Goal: Information Seeking & Learning: Learn about a topic

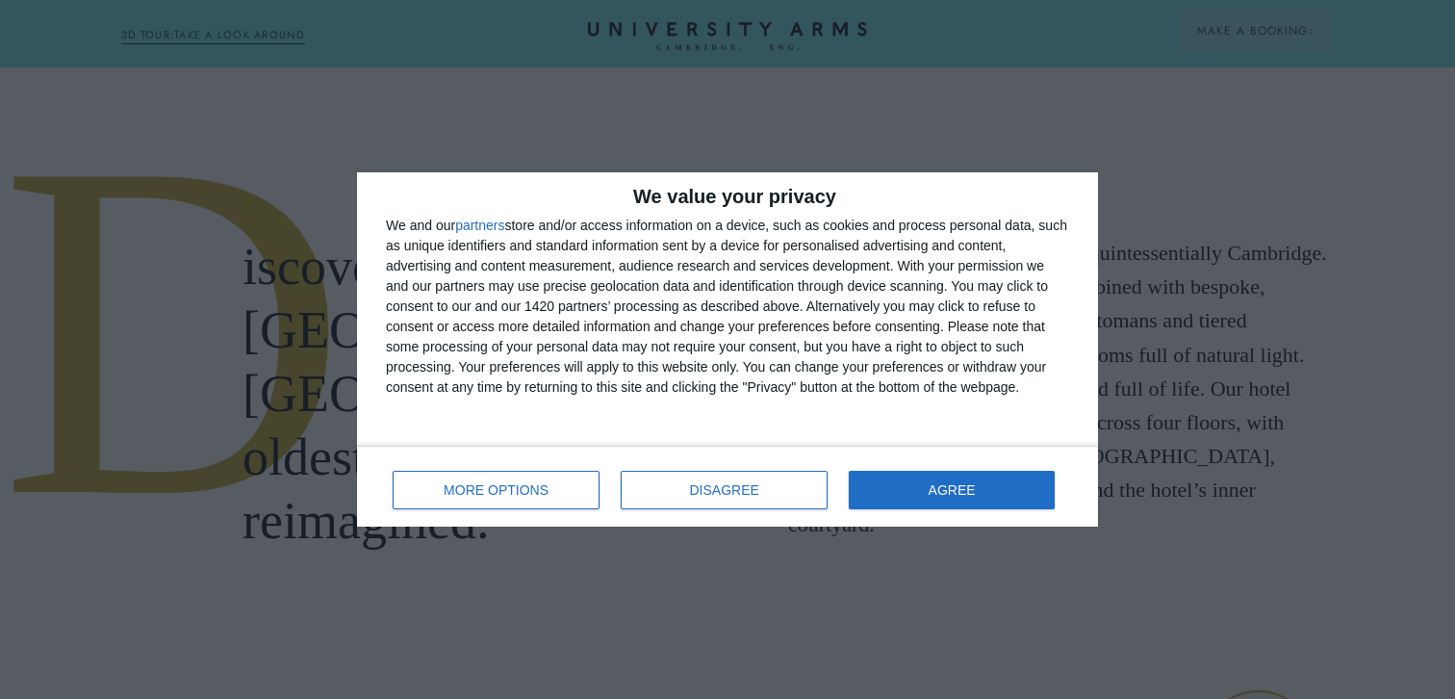
scroll to position [710, 0]
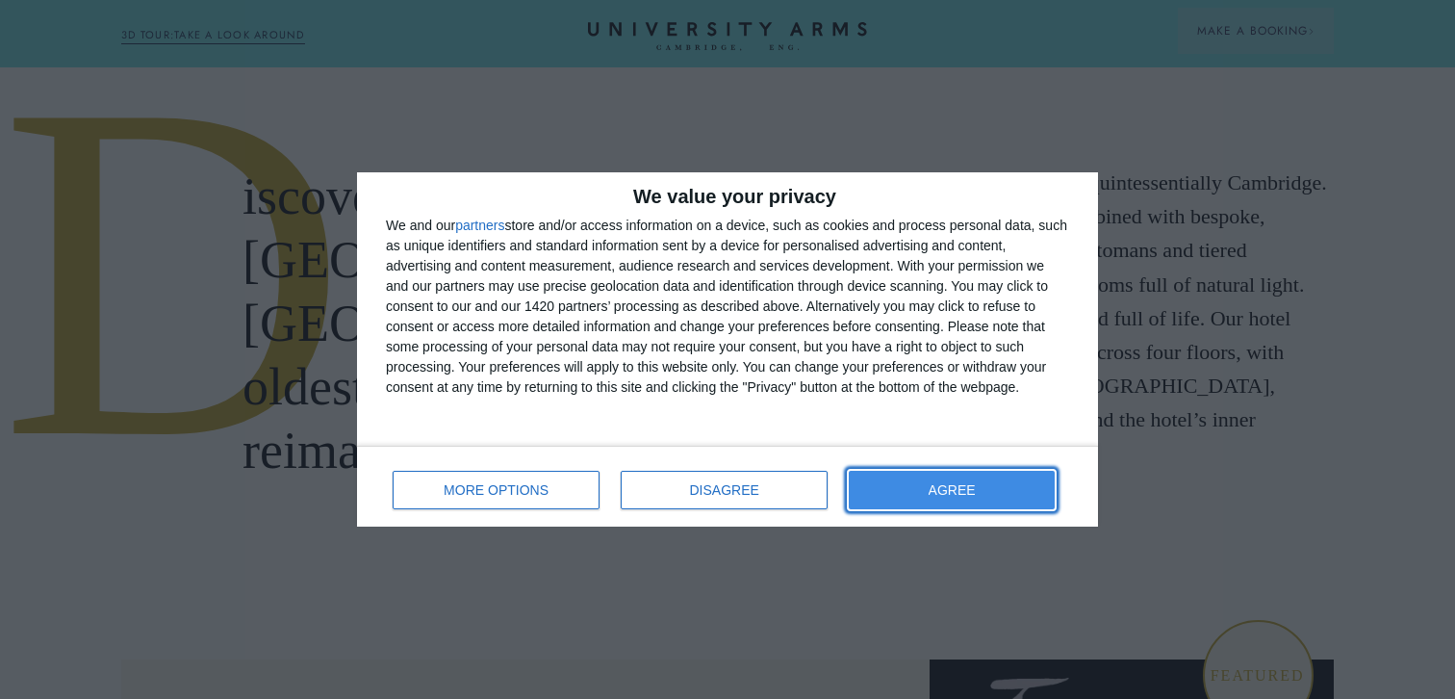
click at [889, 498] on button "AGREE" at bounding box center [952, 490] width 206 height 38
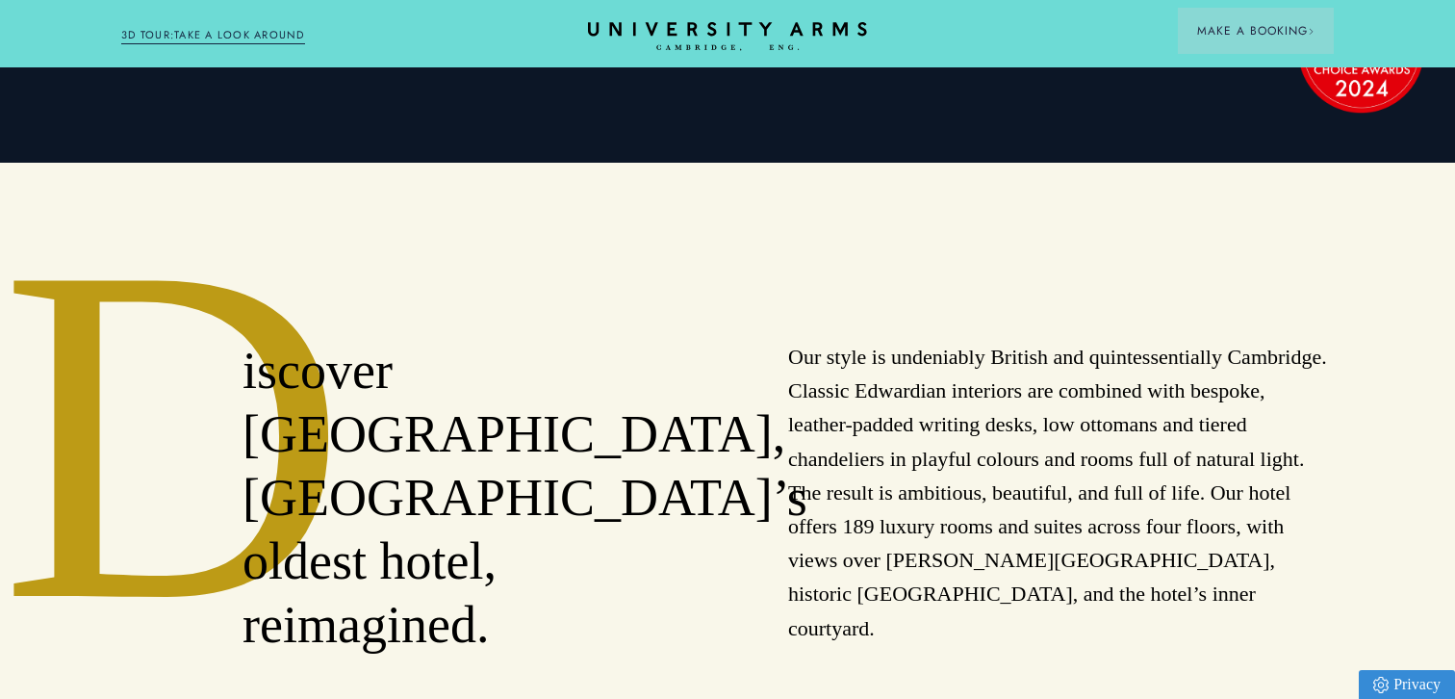
scroll to position [0, 0]
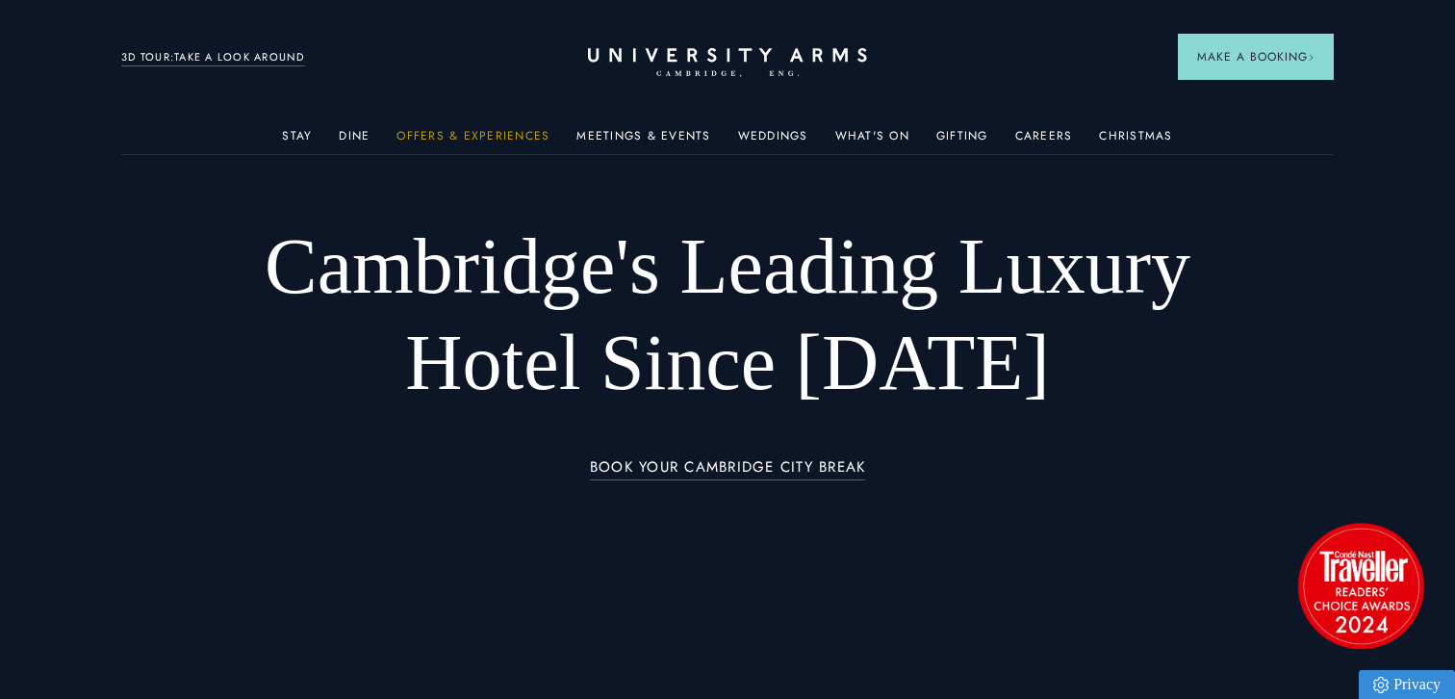
click at [429, 135] on link "Offers & Experiences" at bounding box center [473, 141] width 153 height 25
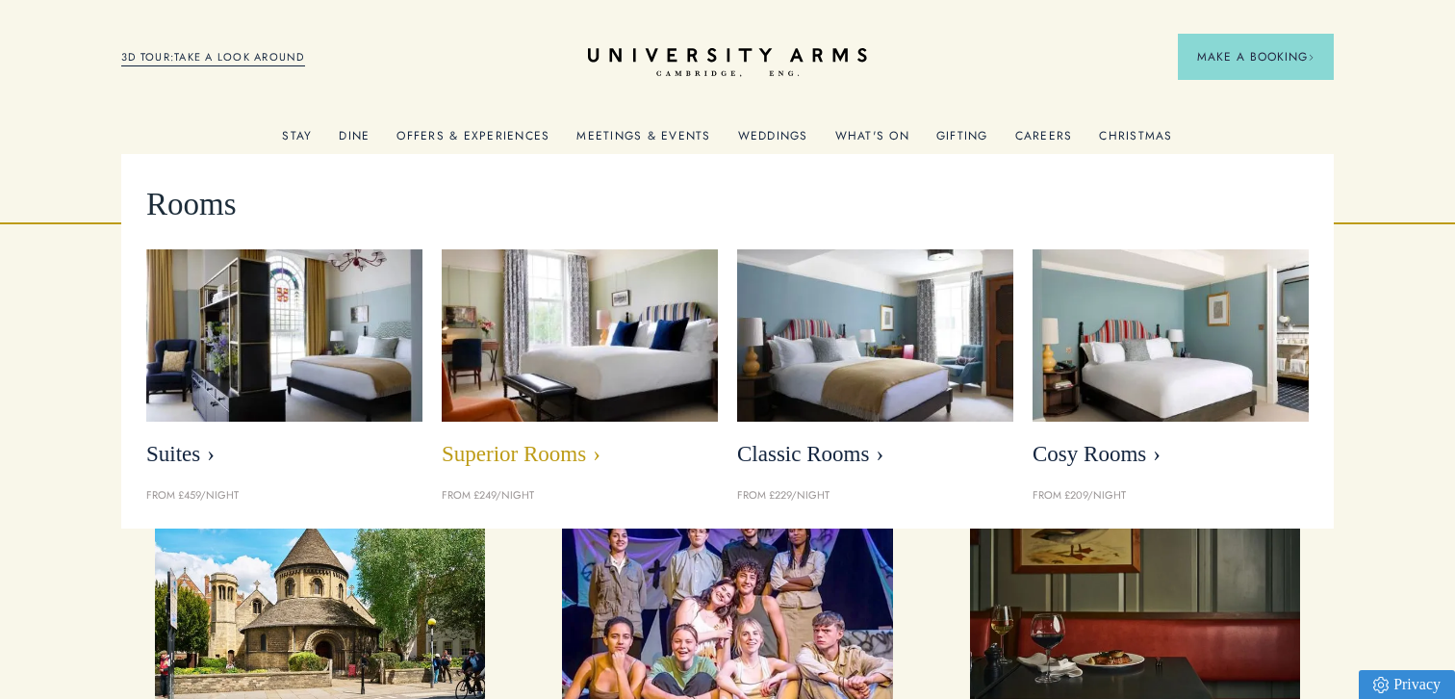
click at [559, 444] on span "Superior Rooms" at bounding box center [580, 454] width 276 height 27
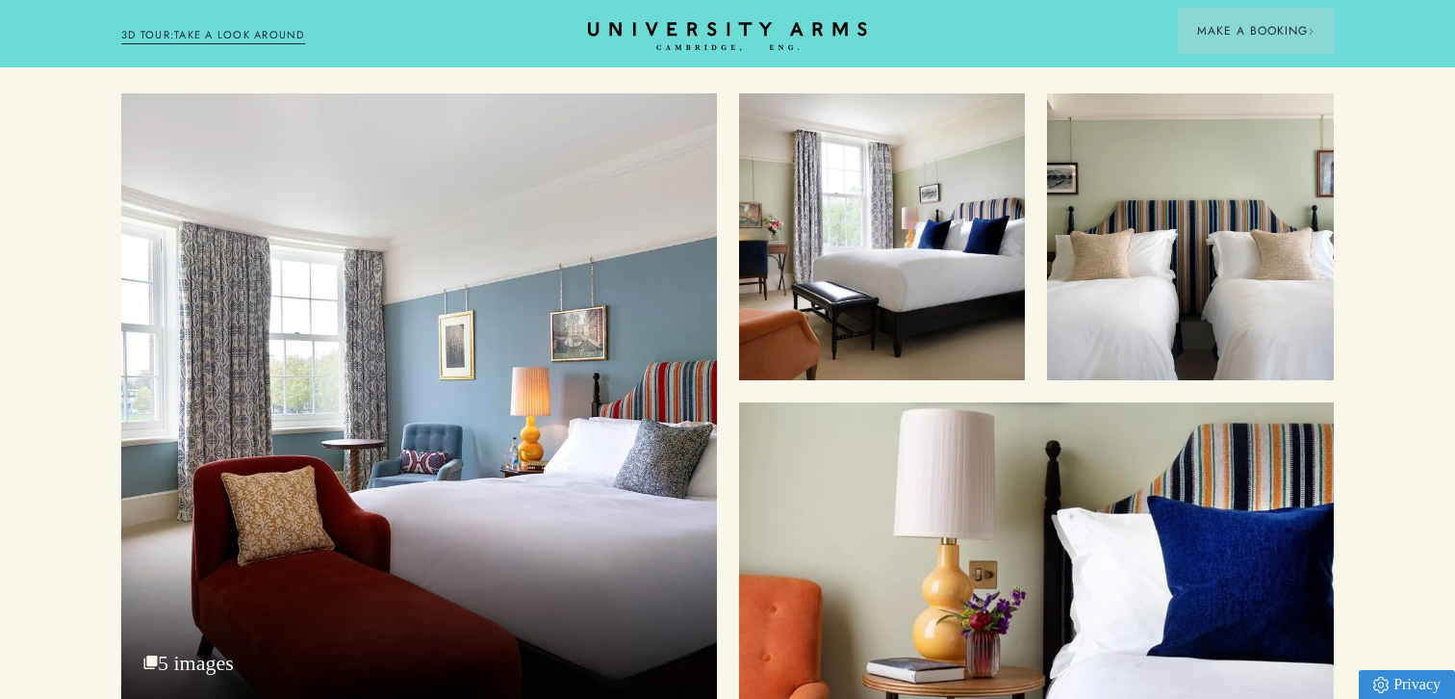
scroll to position [2323, 0]
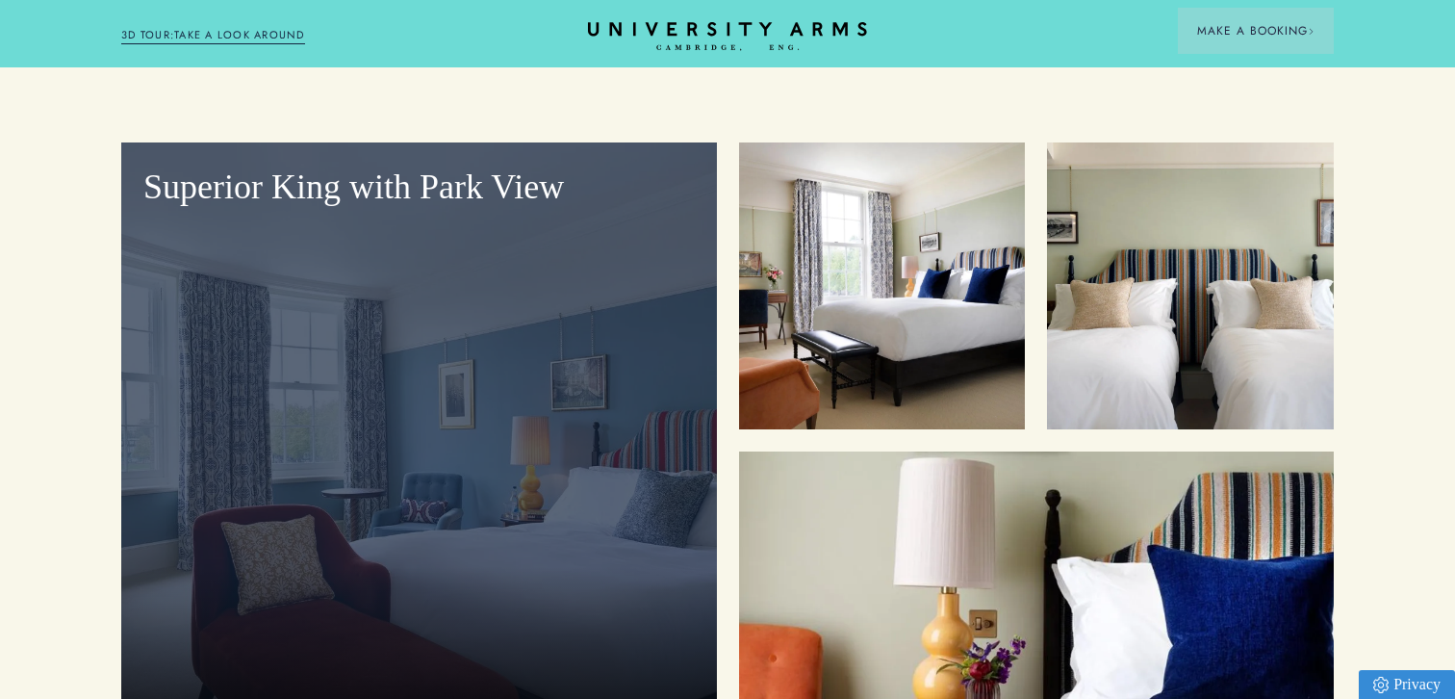
click at [269, 376] on div "Superior King with Park View" at bounding box center [419, 445] width 596 height 606
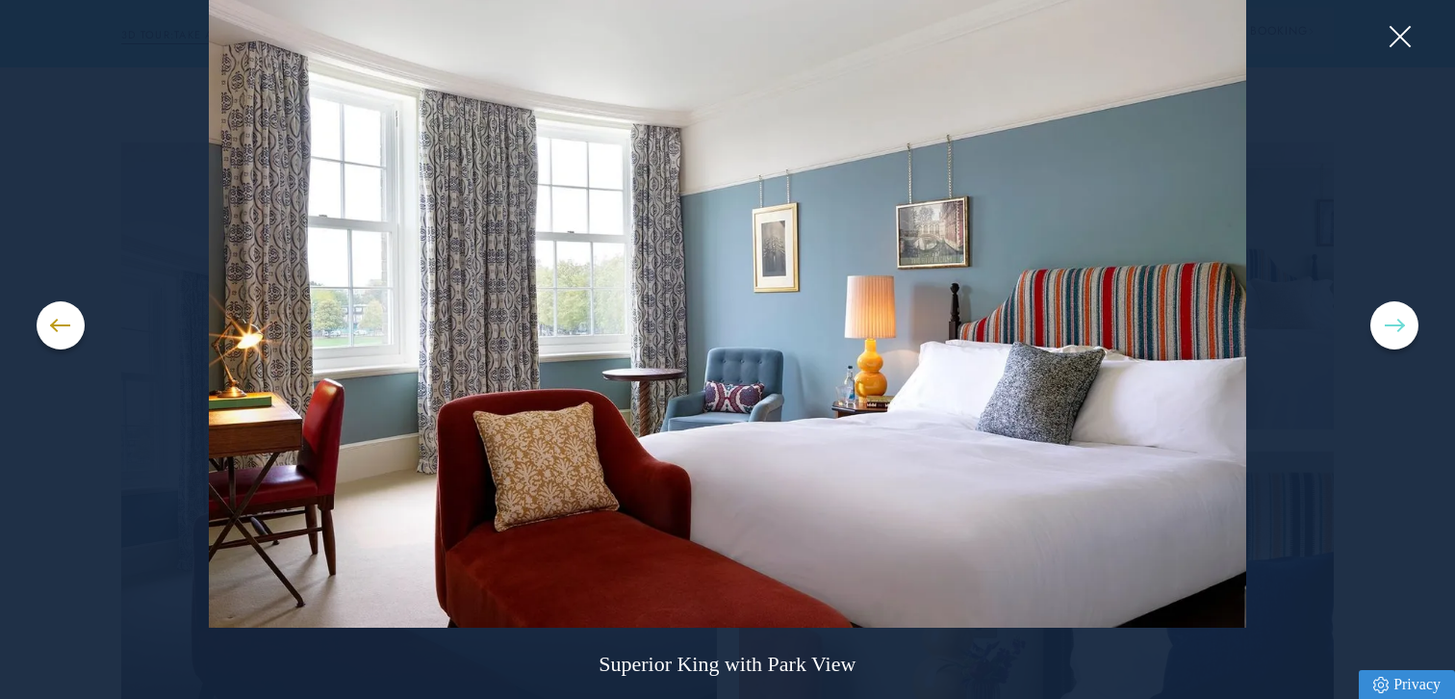
click at [1380, 328] on button at bounding box center [1394, 325] width 48 height 48
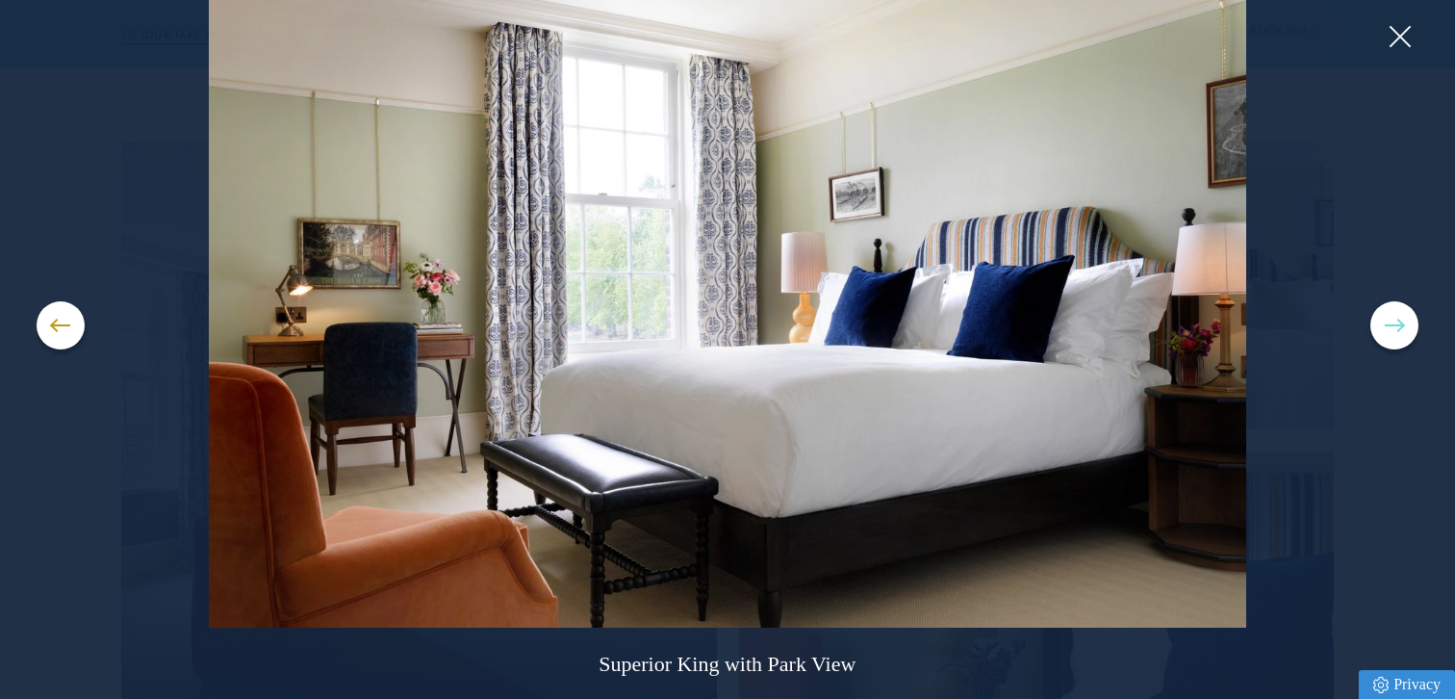
click at [1378, 327] on button at bounding box center [1394, 325] width 48 height 48
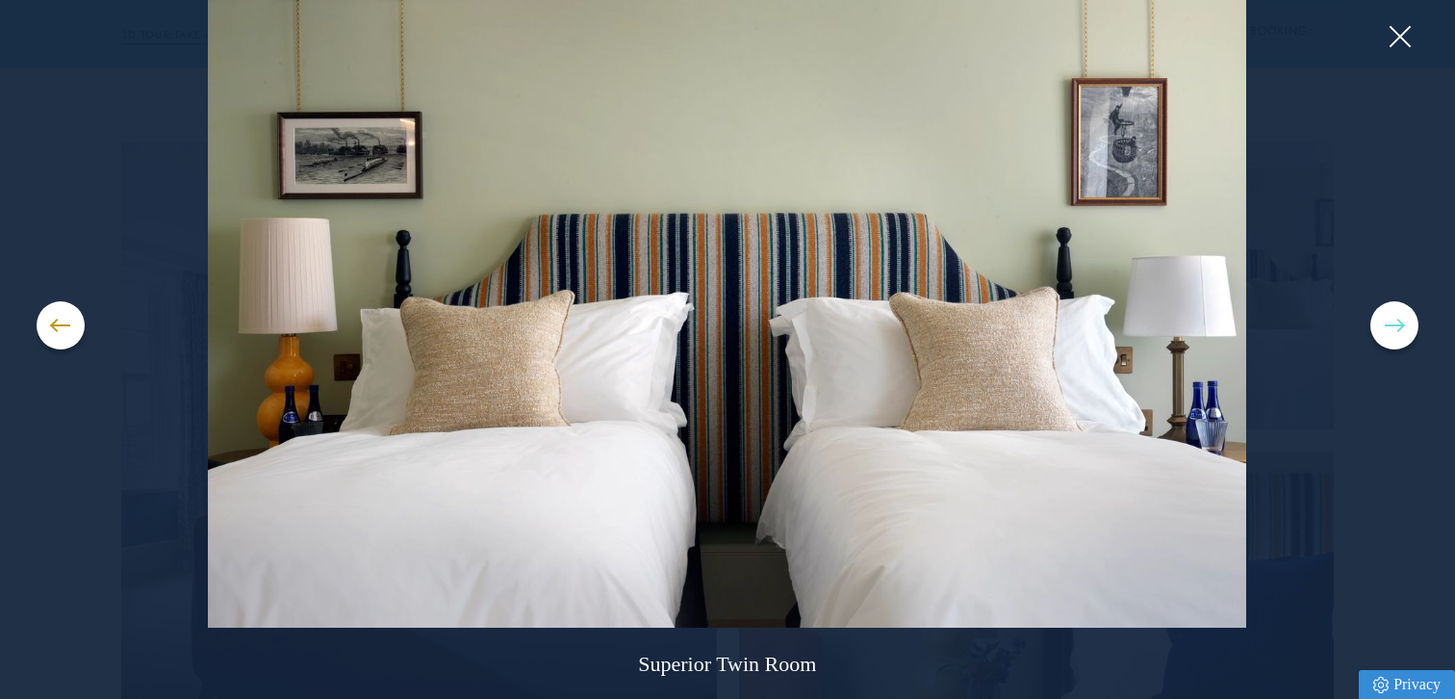
click at [1377, 327] on button at bounding box center [1394, 325] width 48 height 48
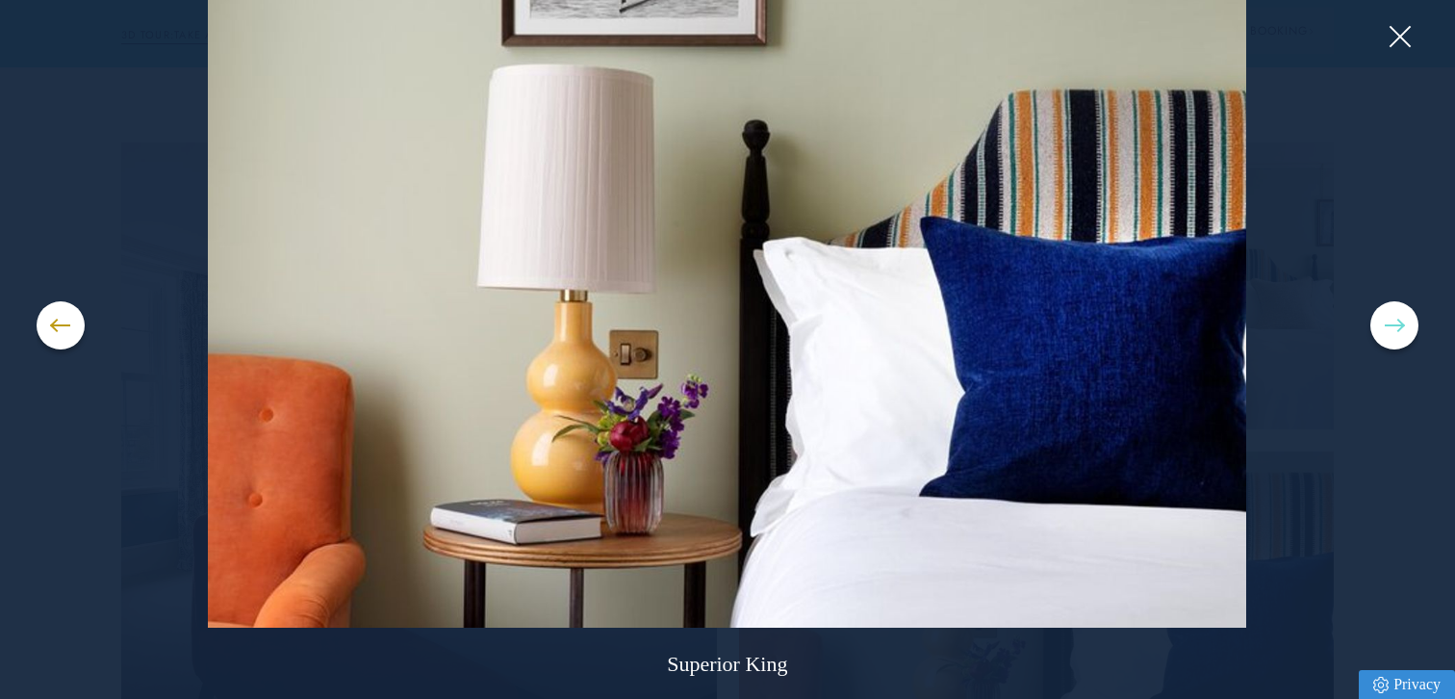
click at [1377, 327] on button at bounding box center [1394, 325] width 48 height 48
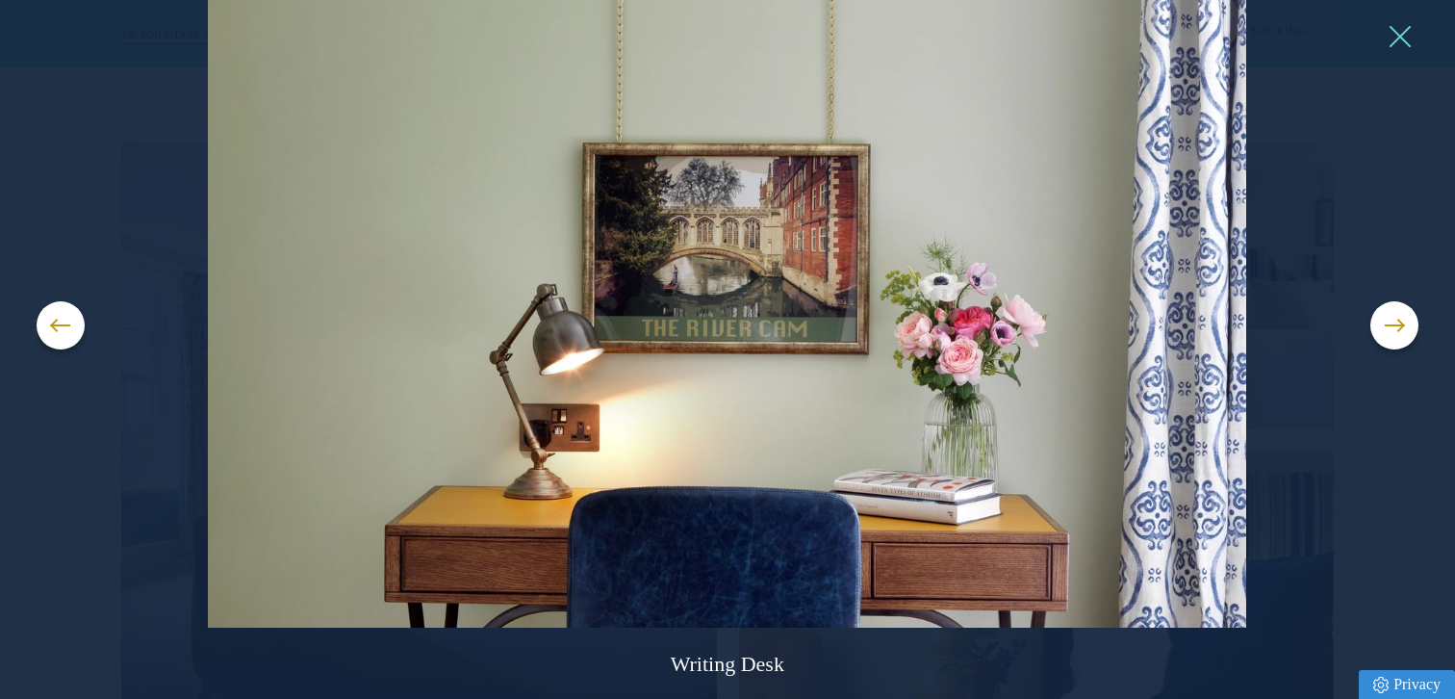
click at [1405, 38] on button at bounding box center [1399, 36] width 29 height 29
